Goal: Information Seeking & Learning: Learn about a topic

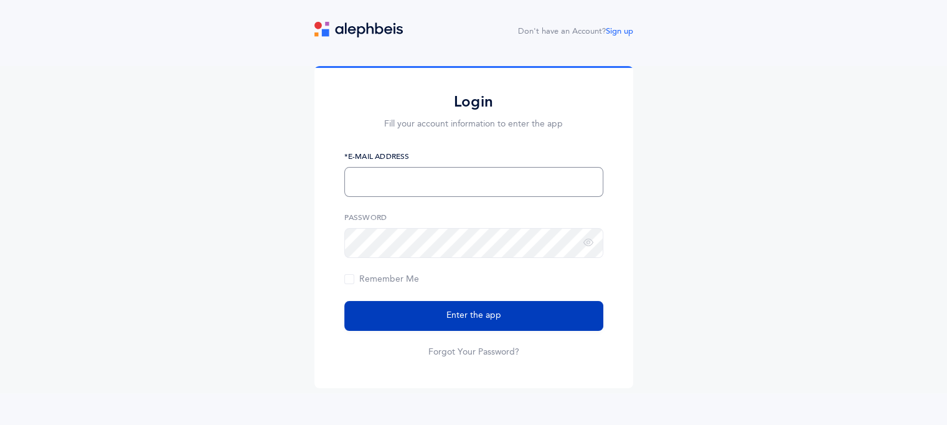
type input "tammar.rand@yeshivatnoam.org"
click at [488, 317] on span "Enter the app" at bounding box center [474, 315] width 55 height 13
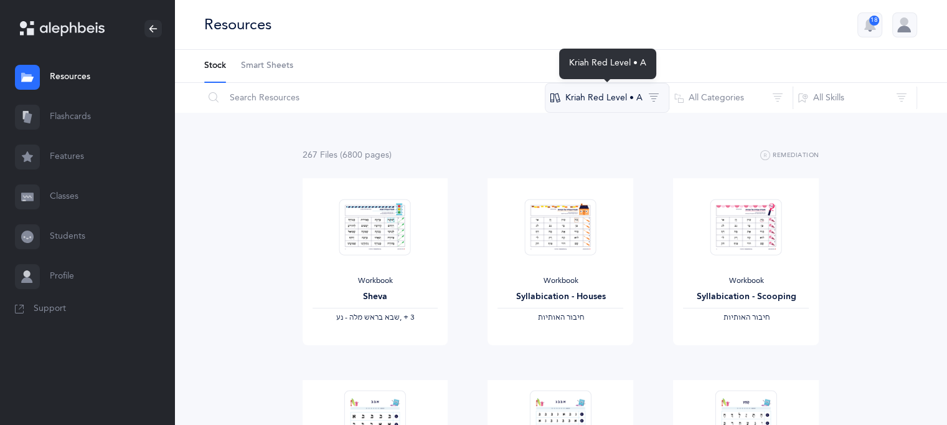
click at [584, 100] on button "Kriah Red Level • A" at bounding box center [607, 98] width 125 height 30
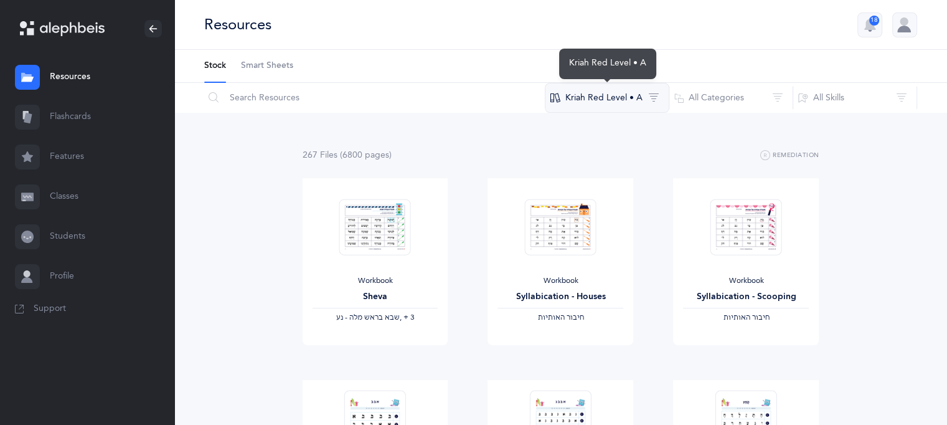
drag, startPoint x: 602, startPoint y: 89, endPoint x: 599, endPoint y: 100, distance: 11.2
click at [600, 96] on button "Kriah Red Level • A" at bounding box center [607, 98] width 125 height 30
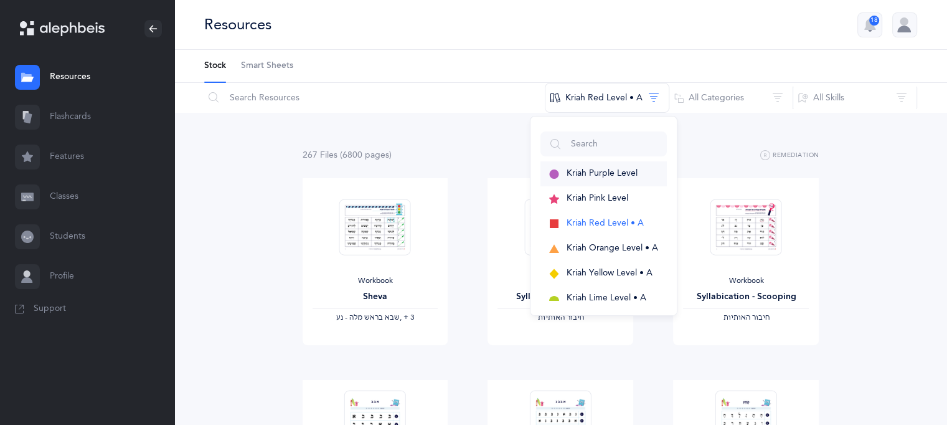
click at [597, 173] on span "Kriah Purple Level" at bounding box center [602, 173] width 71 height 10
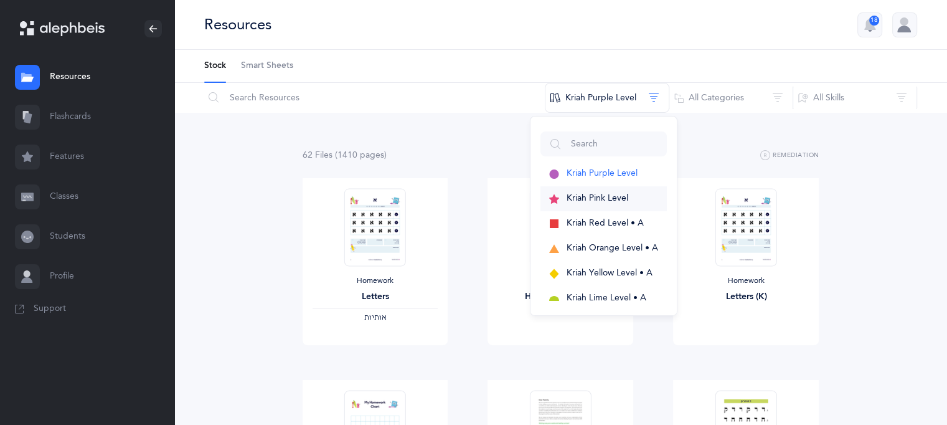
click at [583, 195] on span "Kriah Pink Level" at bounding box center [598, 198] width 62 height 10
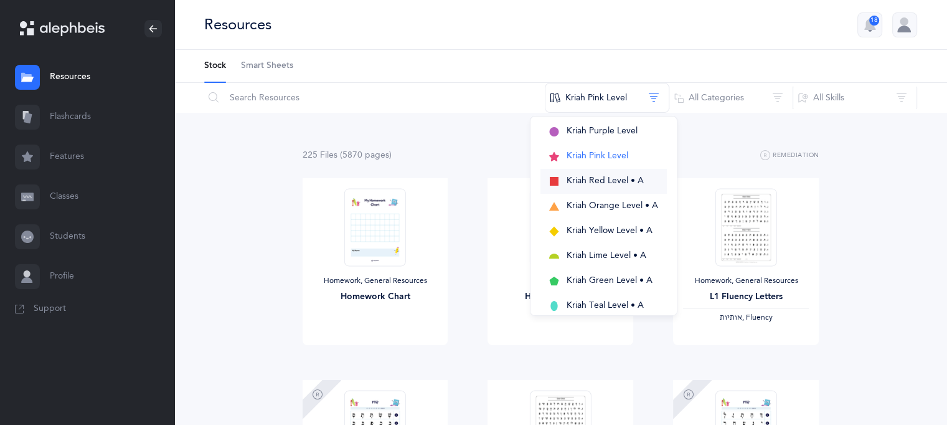
scroll to position [62, 0]
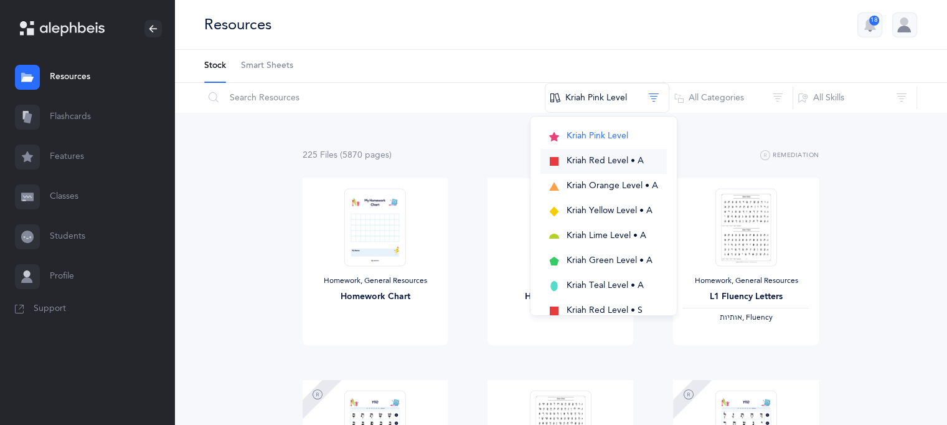
click at [591, 165] on button "Kriah Red Level • A" at bounding box center [604, 161] width 126 height 25
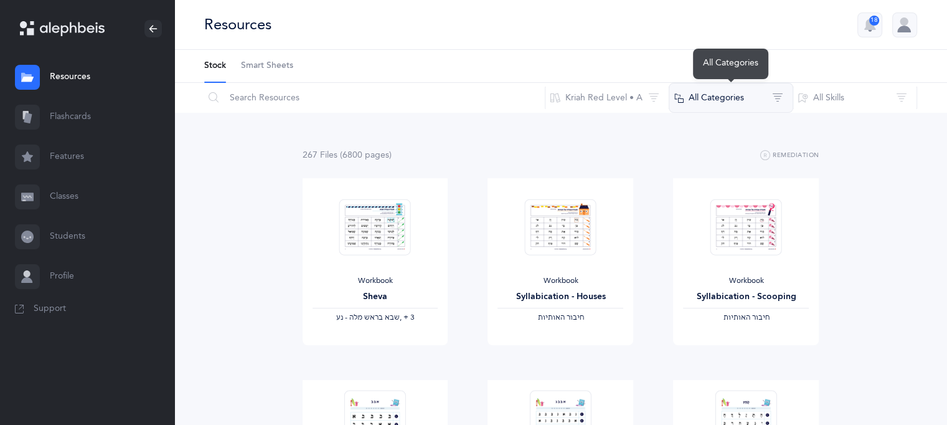
click at [724, 98] on button "All Categories" at bounding box center [731, 98] width 125 height 30
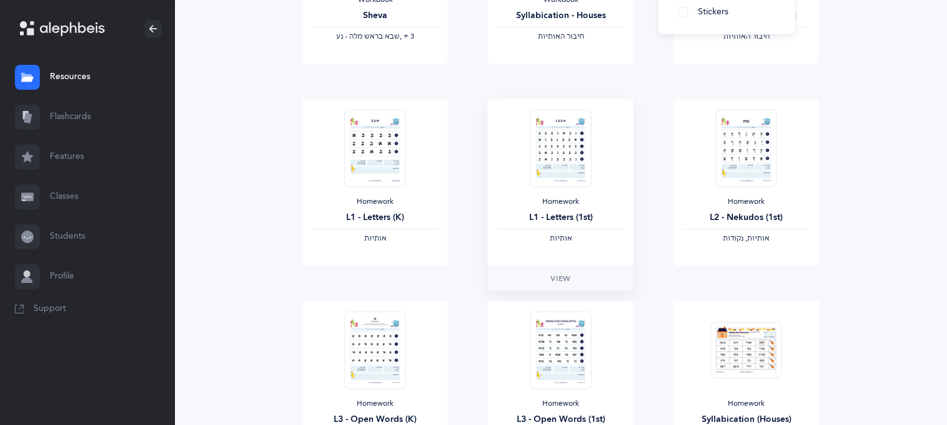
scroll to position [311, 0]
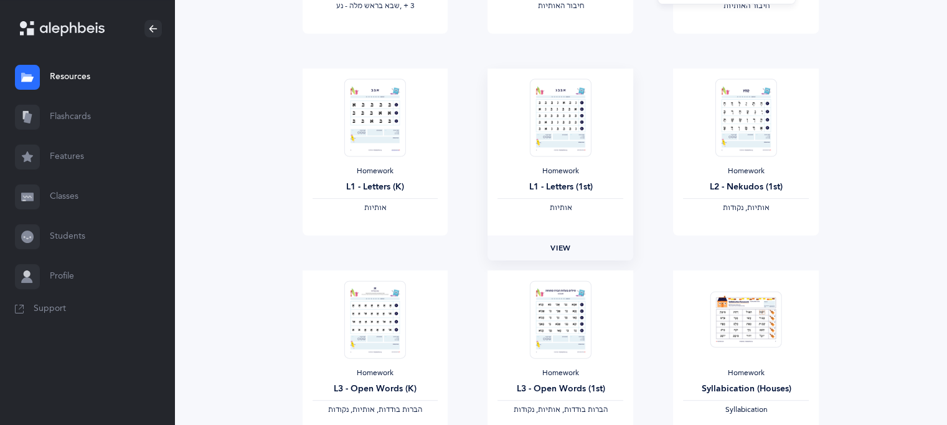
click at [561, 249] on span "View" at bounding box center [561, 247] width 20 height 11
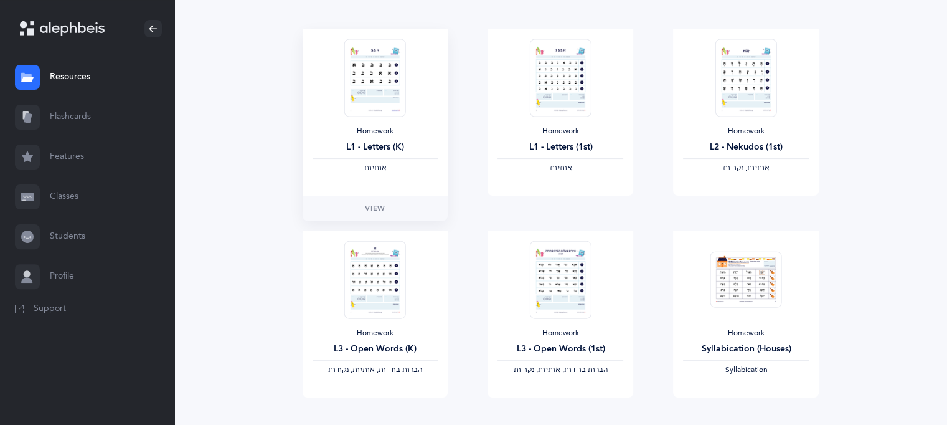
scroll to position [374, 0]
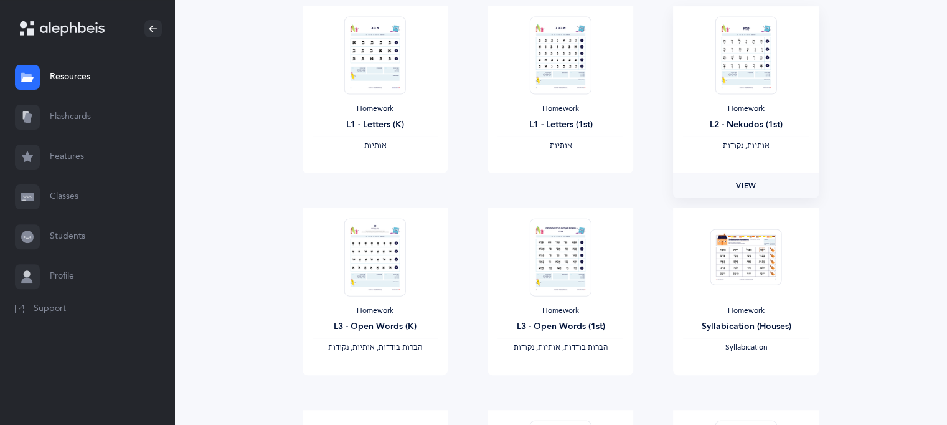
click at [745, 184] on span "View" at bounding box center [746, 185] width 20 height 11
drag, startPoint x: 364, startPoint y: 347, endPoint x: 372, endPoint y: 351, distance: 8.9
click at [366, 351] on span "‫הברות בודדות, אותיות, נקודות‬" at bounding box center [375, 347] width 94 height 9
click at [376, 382] on span "View" at bounding box center [375, 387] width 20 height 11
click at [563, 386] on span "View" at bounding box center [561, 387] width 20 height 11
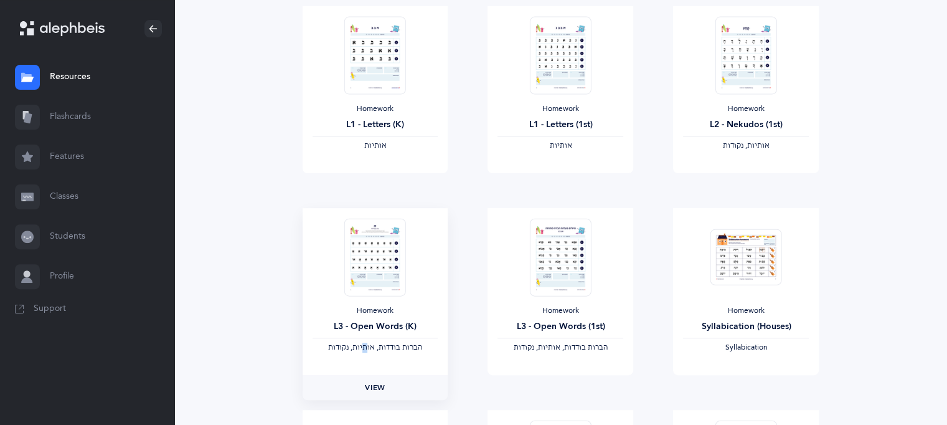
click at [376, 389] on span "View" at bounding box center [375, 387] width 20 height 11
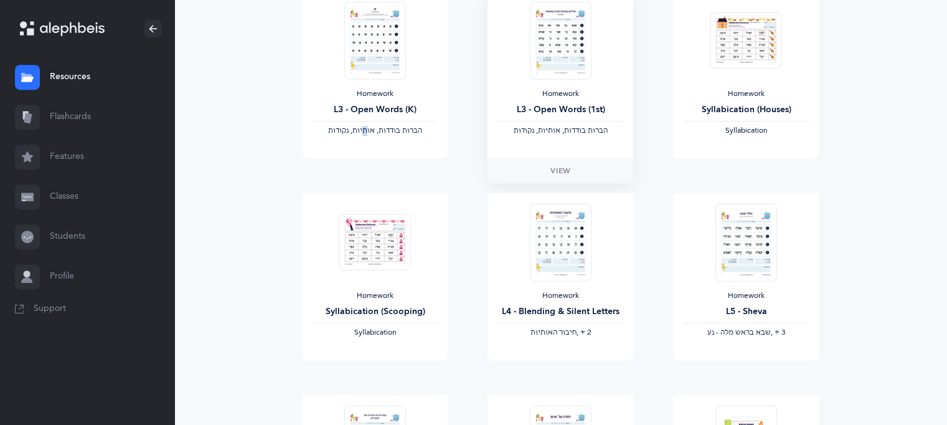
scroll to position [561, 0]
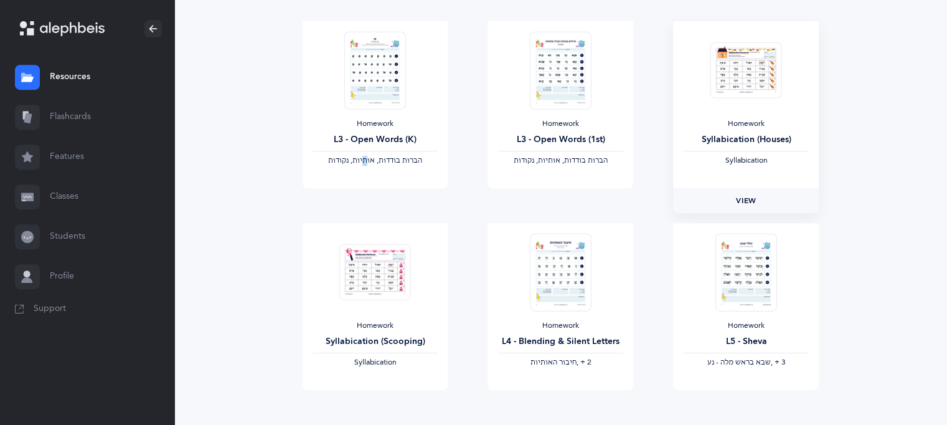
click at [748, 197] on span "View" at bounding box center [746, 200] width 20 height 11
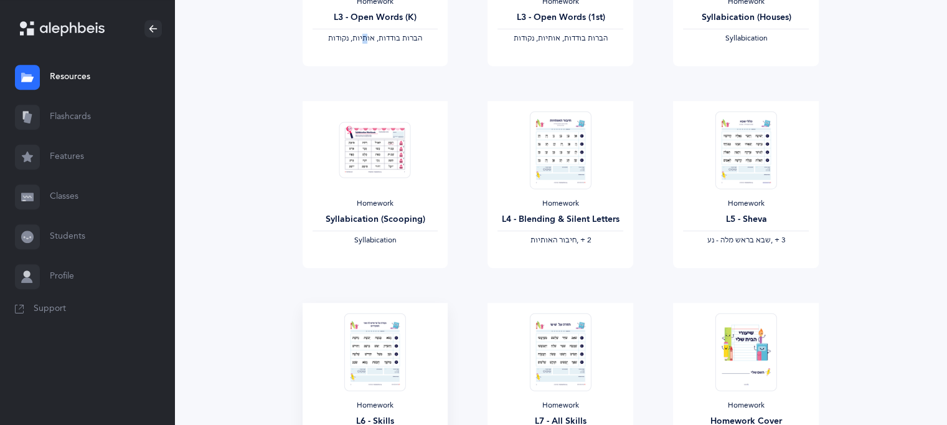
scroll to position [685, 0]
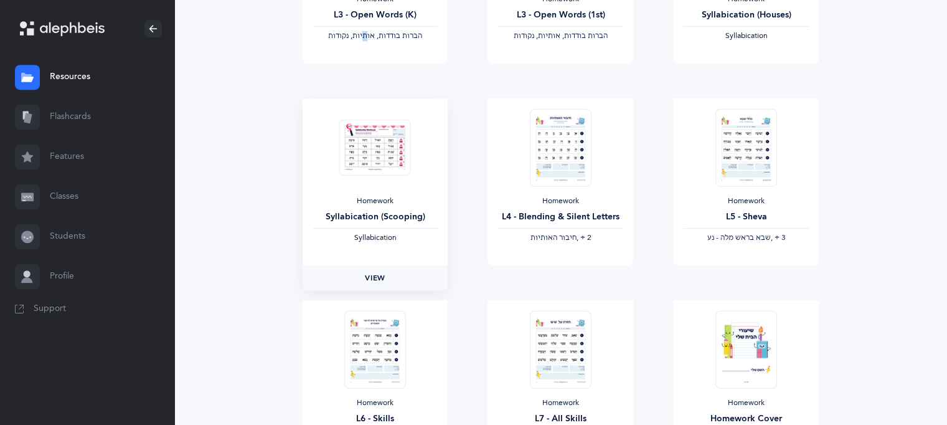
click at [374, 269] on link "View" at bounding box center [376, 277] width 146 height 25
click at [558, 276] on span "View" at bounding box center [561, 277] width 20 height 11
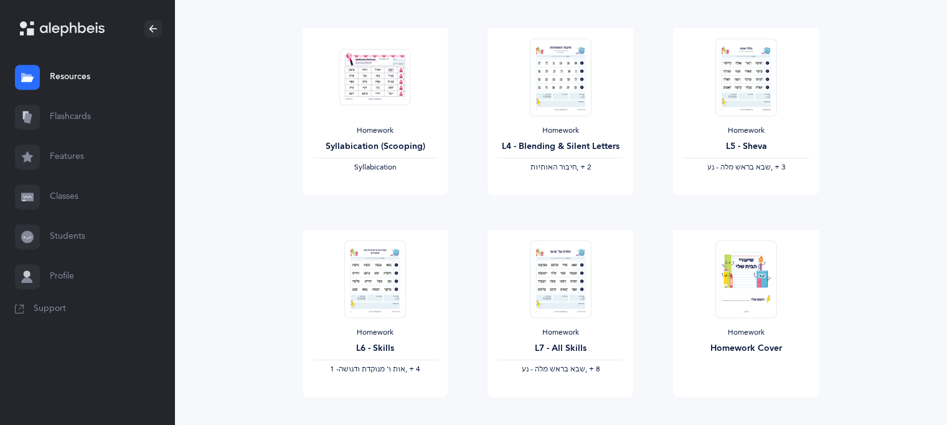
scroll to position [747, 0]
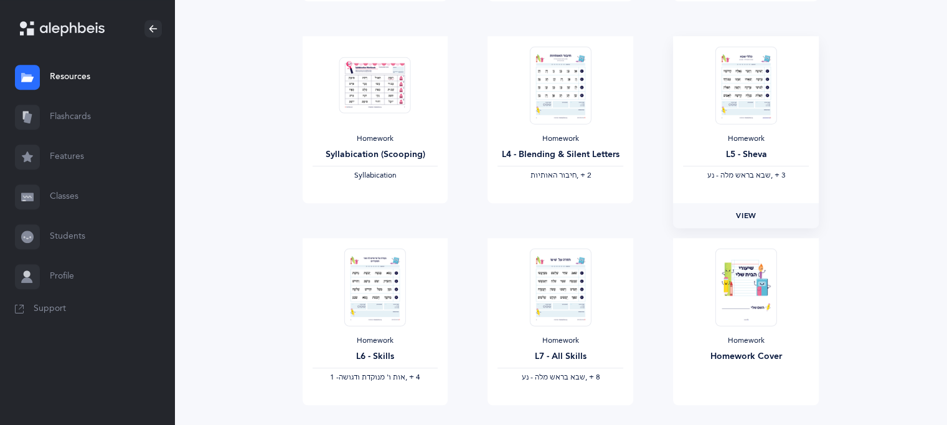
click at [746, 217] on span "View" at bounding box center [746, 215] width 20 height 11
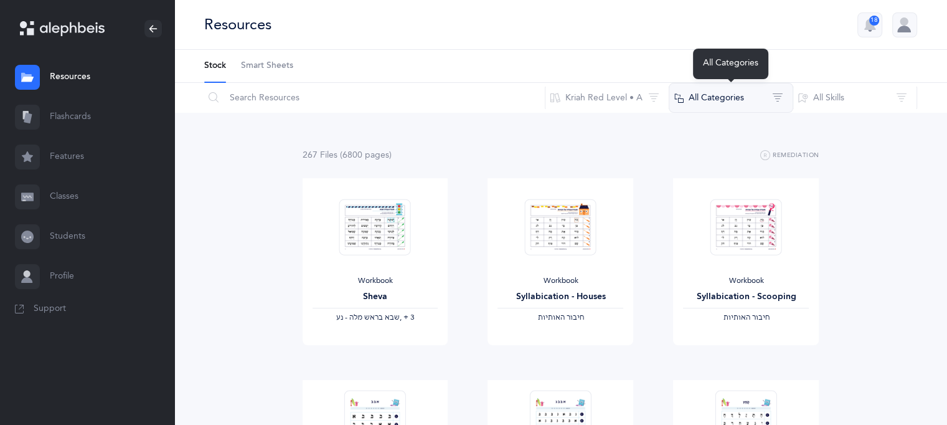
click at [726, 95] on button "All Categories" at bounding box center [731, 98] width 125 height 30
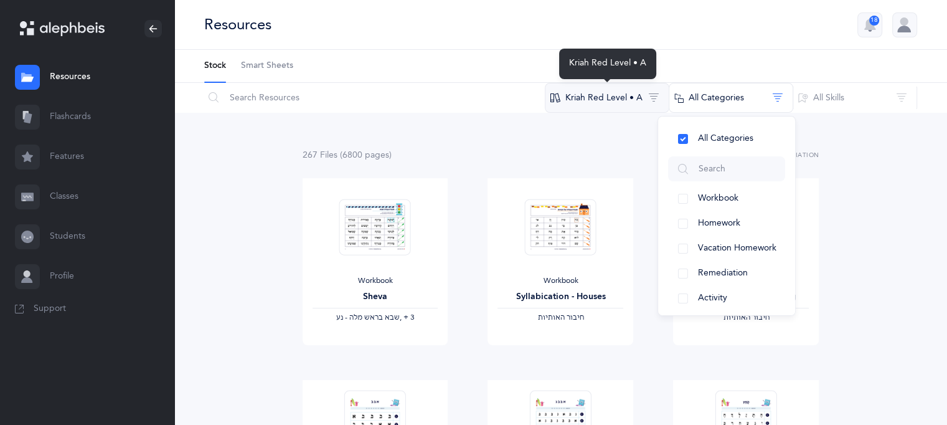
click at [598, 97] on button "Kriah Red Level • A" at bounding box center [607, 98] width 125 height 30
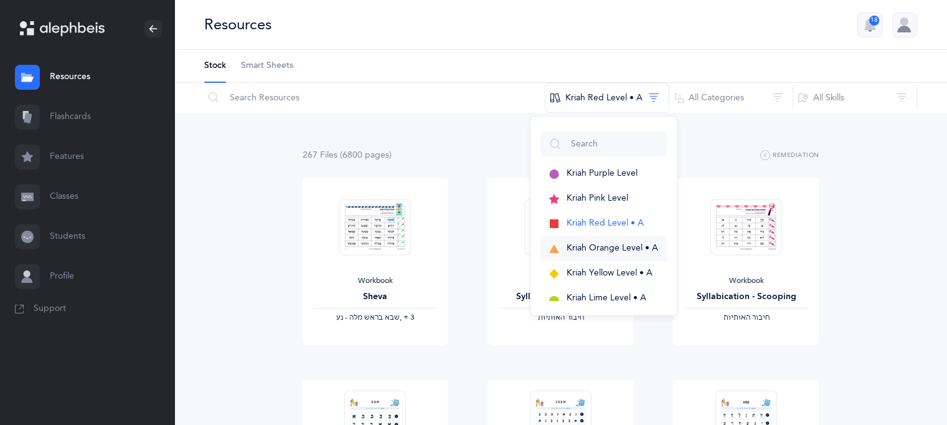
click at [586, 250] on span "Kriah Orange Level • A" at bounding box center [613, 248] width 92 height 10
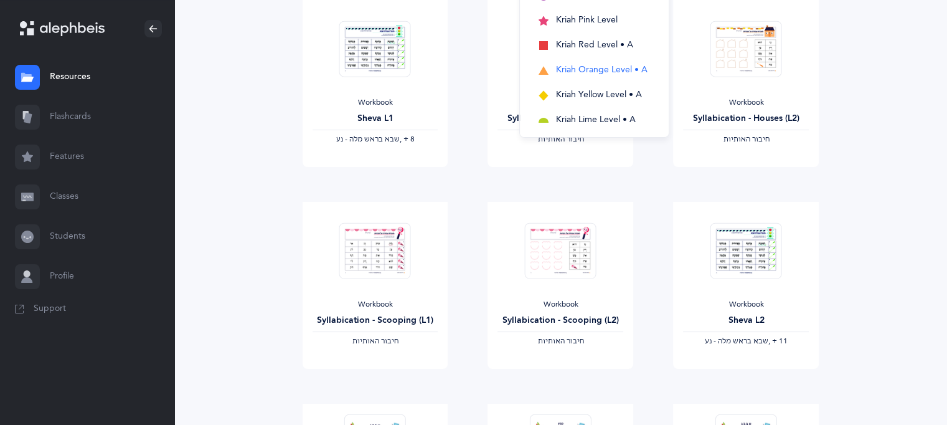
scroll to position [187, 0]
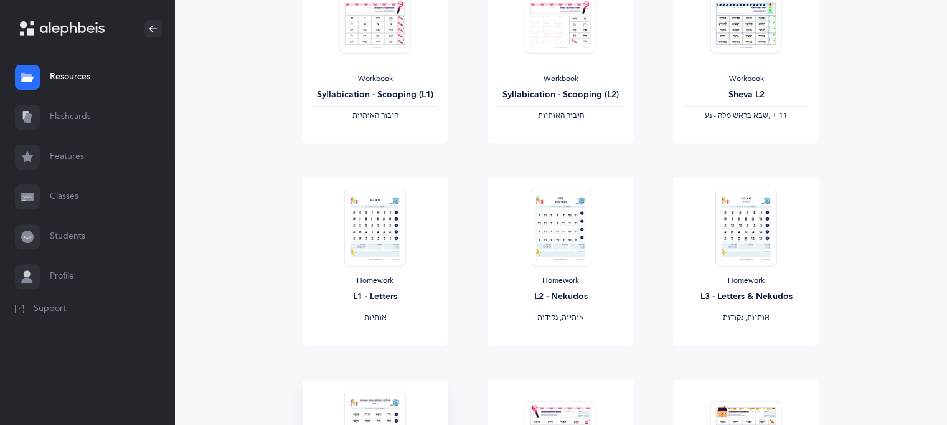
scroll to position [436, 0]
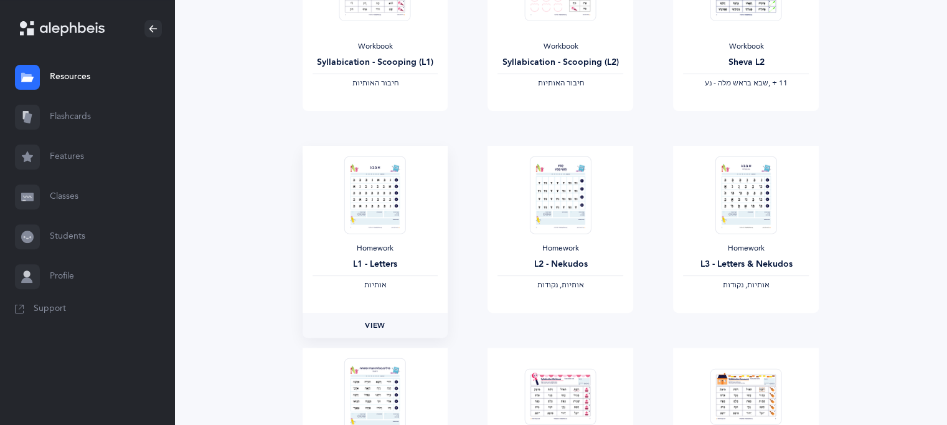
click at [376, 320] on span "View" at bounding box center [375, 325] width 20 height 11
